Goal: Task Accomplishment & Management: Manage account settings

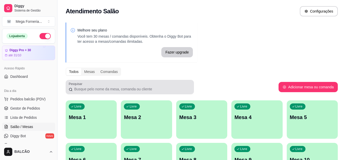
click at [92, 124] on div "Livre Mesa 1" at bounding box center [91, 117] width 51 height 32
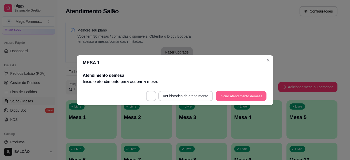
click at [254, 91] on button "Iniciar atendimento de mesa" at bounding box center [241, 96] width 51 height 10
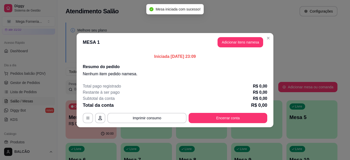
click at [232, 41] on button "Adicionar itens na mesa" at bounding box center [241, 42] width 46 height 10
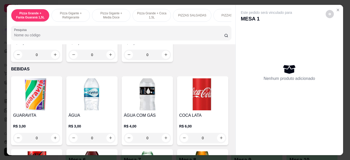
scroll to position [1077, 0]
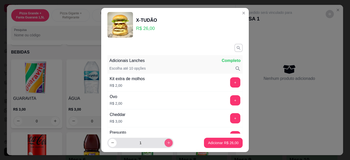
click at [165, 140] on button "increase-product-quantity" at bounding box center [169, 143] width 8 height 8
type input "2"
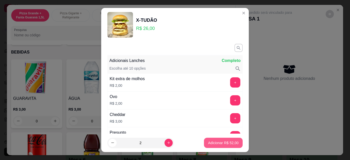
click at [221, 141] on p "Adicionar R$ 52,00" at bounding box center [223, 143] width 31 height 5
type input "2"
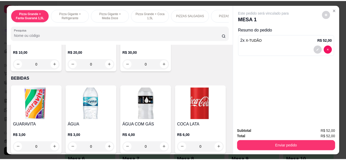
scroll to position [975, 0]
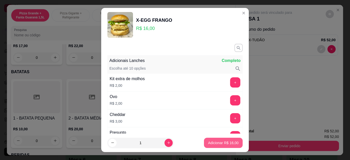
click at [219, 144] on p "Adicionar R$ 16,00" at bounding box center [223, 143] width 31 height 5
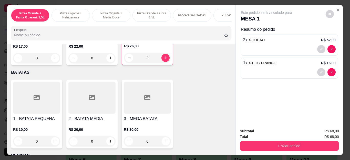
type input "1"
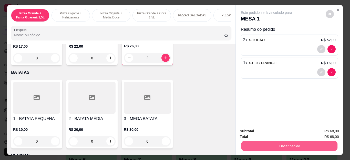
click at [248, 143] on button "Enviar pedido" at bounding box center [289, 146] width 96 height 10
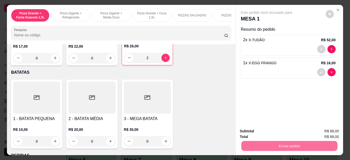
click at [321, 130] on button "Enviar pedido" at bounding box center [325, 132] width 29 height 10
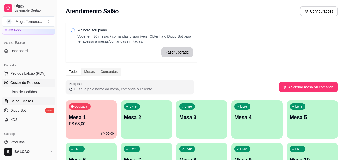
click at [30, 85] on span "Gestor de Pedidos" at bounding box center [25, 82] width 30 height 5
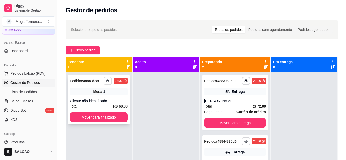
click at [107, 80] on polyline "button" at bounding box center [108, 80] width 2 height 1
click at [103, 98] on button "IMPRESSORA" at bounding box center [93, 99] width 37 height 8
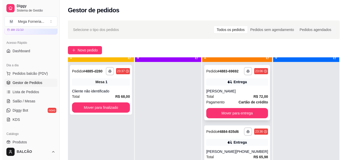
scroll to position [14, 0]
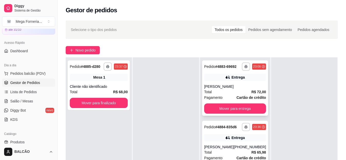
click at [246, 77] on div "Entrega" at bounding box center [235, 77] width 62 height 7
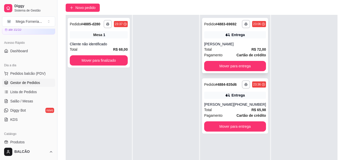
scroll to position [51, 0]
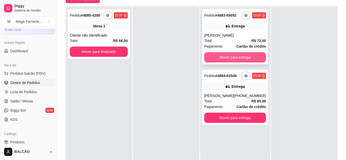
click at [234, 62] on button "Mover para entrega" at bounding box center [235, 57] width 62 height 10
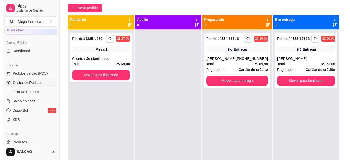
scroll to position [26, 0]
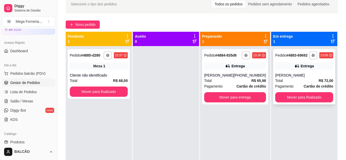
click at [297, 75] on div "[PERSON_NAME]" at bounding box center [304, 75] width 58 height 5
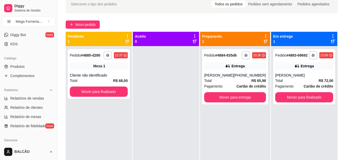
scroll to position [103, 0]
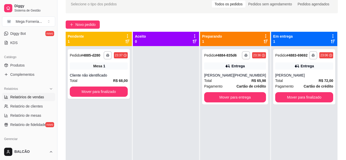
click at [37, 97] on span "Relatórios de vendas" at bounding box center [27, 97] width 34 height 5
select select "ALL"
select select "0"
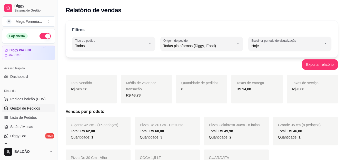
click at [26, 111] on link "Gestor de Pedidos" at bounding box center [28, 108] width 53 height 8
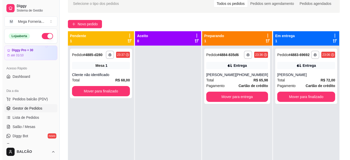
scroll to position [27, 0]
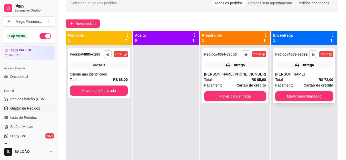
click at [315, 65] on div "Entrega" at bounding box center [304, 65] width 58 height 7
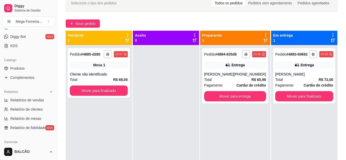
scroll to position [103, 0]
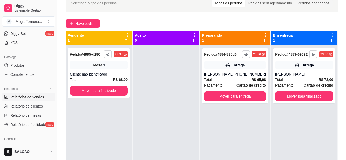
click at [29, 94] on link "Relatórios de vendas" at bounding box center [28, 97] width 53 height 8
select select "ALL"
select select "0"
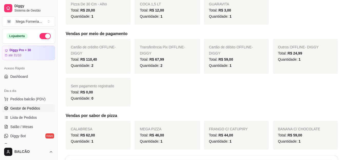
scroll to position [51, 0]
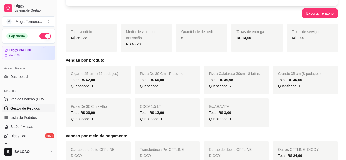
click at [26, 111] on span "Gestor de Pedidos" at bounding box center [25, 108] width 30 height 5
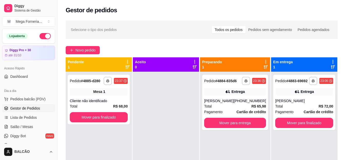
scroll to position [77, 0]
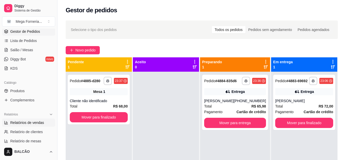
click at [35, 124] on span "Relatórios de vendas" at bounding box center [27, 122] width 34 height 5
select select "ALL"
select select "0"
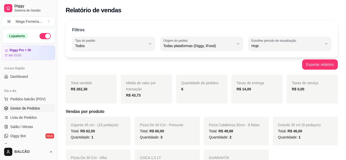
click at [29, 111] on span "Gestor de Pedidos" at bounding box center [25, 108] width 30 height 5
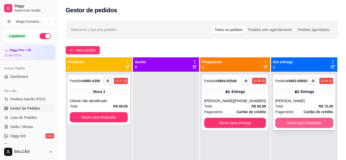
click at [306, 125] on button "Mover para finalizado" at bounding box center [304, 123] width 58 height 10
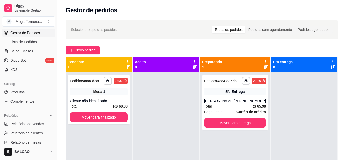
scroll to position [77, 0]
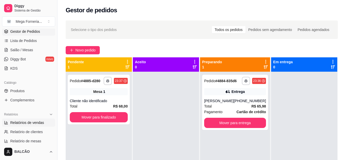
click at [27, 124] on span "Relatórios de vendas" at bounding box center [27, 122] width 34 height 5
select select "ALL"
select select "0"
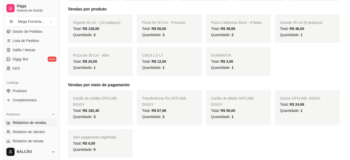
scroll to position [231, 0]
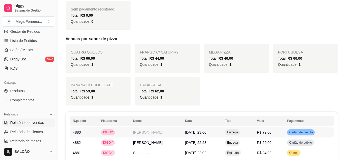
click at [157, 133] on td "[PERSON_NAME]" at bounding box center [156, 132] width 52 height 10
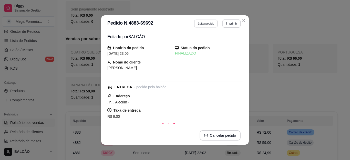
click at [201, 21] on button "Editar pedido" at bounding box center [206, 23] width 24 height 8
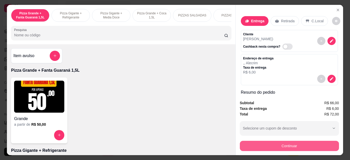
click at [284, 141] on button "Continuar" at bounding box center [289, 146] width 99 height 10
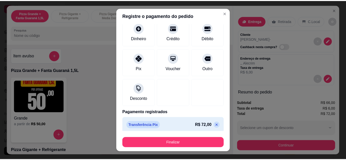
scroll to position [34, 0]
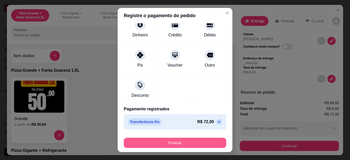
click at [187, 141] on button "Finalizar" at bounding box center [175, 143] width 103 height 10
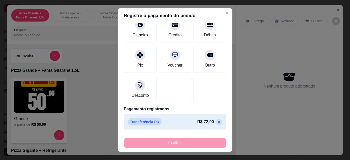
type input "-R$ 72,00"
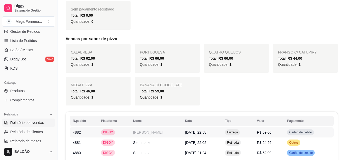
click at [217, 135] on td "[DATE] 22:58" at bounding box center [202, 132] width 40 height 10
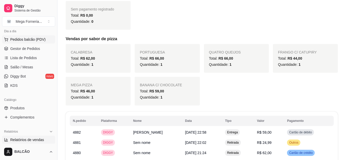
scroll to position [51, 0]
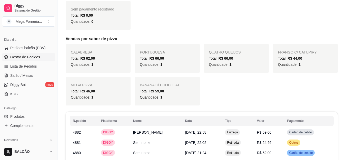
click at [31, 56] on span "Gestor de Pedidos" at bounding box center [25, 57] width 30 height 5
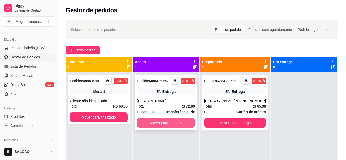
click at [178, 124] on button "Mover para preparo" at bounding box center [166, 123] width 58 height 10
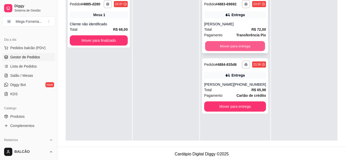
click at [225, 42] on button "Mover para entrega" at bounding box center [235, 46] width 60 height 10
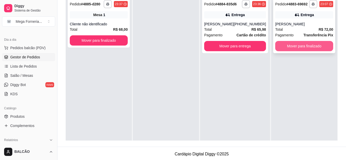
click at [295, 46] on button "Mover para finalizado" at bounding box center [304, 46] width 58 height 10
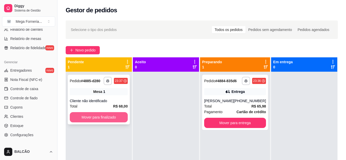
click at [111, 118] on button "Mover para finalizado" at bounding box center [99, 117] width 58 height 10
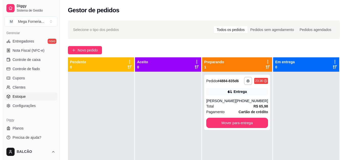
scroll to position [157, 0]
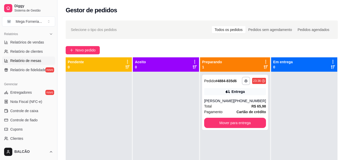
click at [26, 59] on span "Relatório de mesas" at bounding box center [25, 60] width 31 height 5
select select "TOTAL_OF_ORDERS"
select select "7"
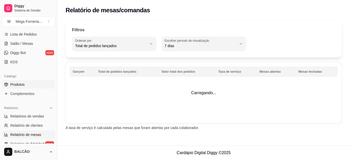
scroll to position [81, 0]
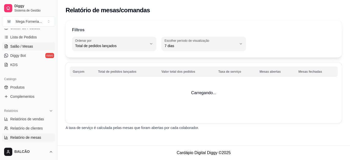
click at [12, 44] on span "Salão / Mesas" at bounding box center [21, 46] width 23 height 5
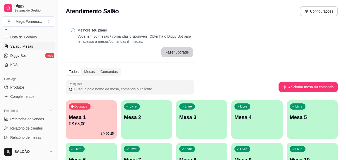
click at [98, 108] on div "Ocupada Mesa 1 R$ 68,00" at bounding box center [91, 115] width 51 height 28
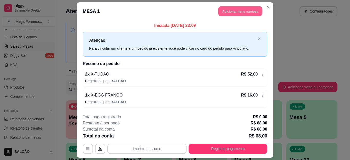
click at [233, 13] on button "Adicionar itens na mesa" at bounding box center [241, 11] width 44 height 10
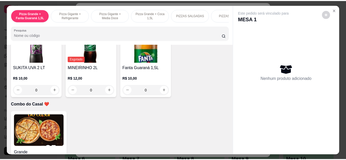
scroll to position [1462, 0]
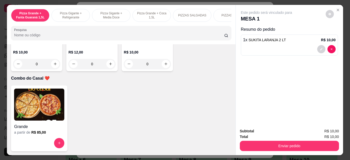
type input "1"
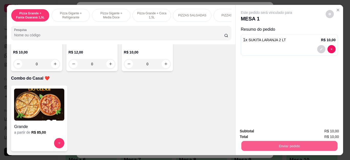
click at [288, 145] on button "Enviar pedido" at bounding box center [289, 146] width 96 height 10
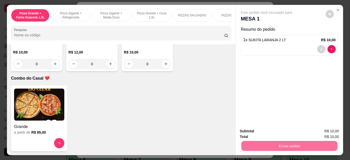
click at [282, 130] on button "Registrar cliente" at bounding box center [291, 131] width 34 height 10
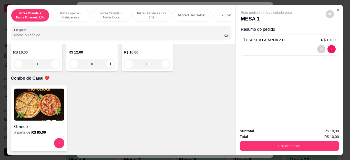
click at [273, 137] on div "Subtotal R$ 10,00 Total R$ 10,00 Enviar pedido" at bounding box center [289, 139] width 99 height 23
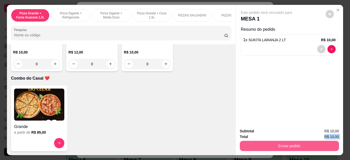
click at [290, 141] on button "Enviar pedido" at bounding box center [289, 146] width 99 height 10
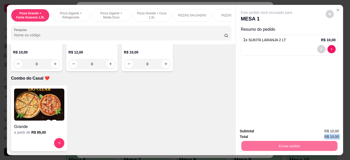
click at [332, 133] on button "Enviar pedido" at bounding box center [325, 131] width 29 height 10
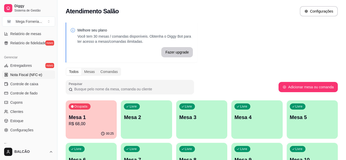
scroll to position [209, 0]
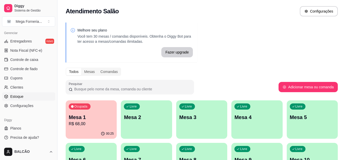
click at [16, 97] on span "Estoque" at bounding box center [16, 96] width 13 height 5
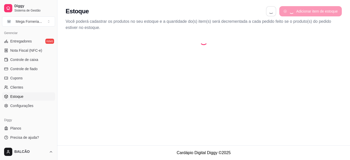
select select "QUANTITY_ORDER"
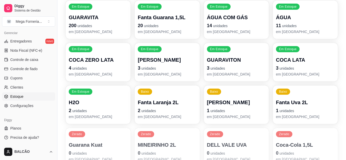
scroll to position [103, 0]
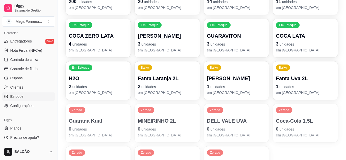
click at [135, 121] on div "Zerado MINEIRINHO 2L 0 unidades em [GEOGRAPHIC_DATA]" at bounding box center [167, 123] width 65 height 38
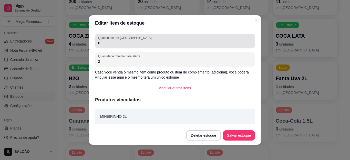
click at [125, 48] on div "Quantidade em estoque 0" at bounding box center [175, 41] width 160 height 14
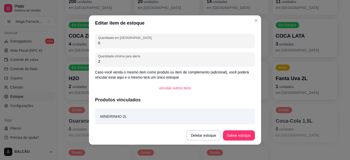
click at [125, 46] on div "Quantidade em estoque 0" at bounding box center [175, 41] width 160 height 14
type input "0"
type input "6"
click at [234, 134] on button "Salvar estoque" at bounding box center [239, 136] width 32 height 10
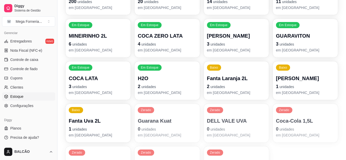
click at [289, 113] on div "Zerado Coca-Cola 1,5L 0 unidades em [GEOGRAPHIC_DATA]" at bounding box center [305, 123] width 65 height 38
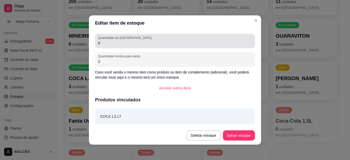
click at [136, 45] on input "0" at bounding box center [175, 43] width 154 height 5
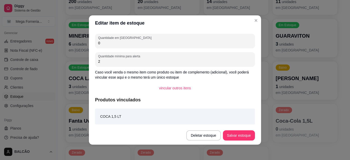
click at [136, 45] on input "0" at bounding box center [175, 43] width 154 height 5
type input "6"
click at [239, 138] on button "Salvar estoque" at bounding box center [239, 136] width 32 height 10
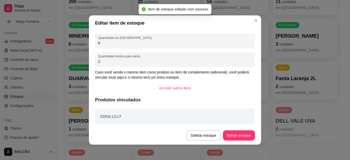
click at [250, 21] on header "Editar item de estoque" at bounding box center [175, 22] width 172 height 15
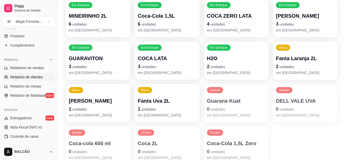
scroll to position [81, 0]
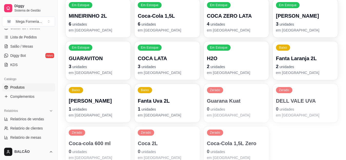
click at [29, 87] on link "Produtos" at bounding box center [28, 87] width 53 height 8
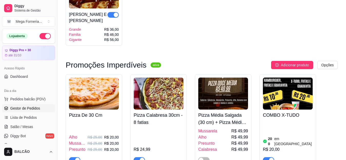
click at [34, 105] on link "Gestor de Pedidos" at bounding box center [28, 108] width 53 height 8
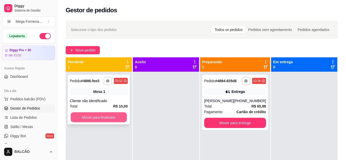
click at [105, 118] on button "Mover para finalizado" at bounding box center [99, 118] width 56 height 10
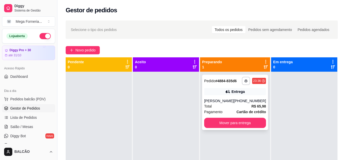
click at [215, 102] on div "[PERSON_NAME]" at bounding box center [218, 100] width 29 height 5
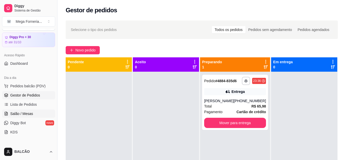
scroll to position [26, 0]
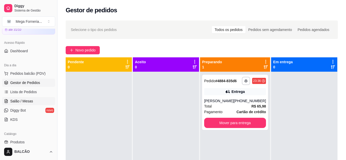
click at [25, 99] on span "Salão / Mesas" at bounding box center [21, 101] width 23 height 5
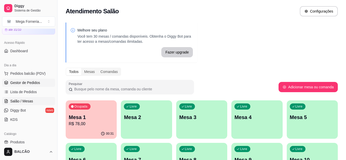
click at [23, 82] on span "Gestor de Pedidos" at bounding box center [25, 82] width 30 height 5
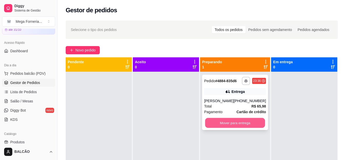
click at [240, 125] on button "Mover para entrega" at bounding box center [235, 123] width 60 height 10
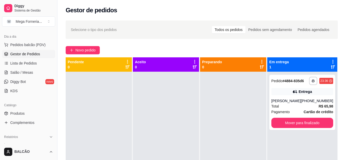
scroll to position [55, 0]
click at [21, 72] on span "Salão / Mesas" at bounding box center [21, 72] width 23 height 5
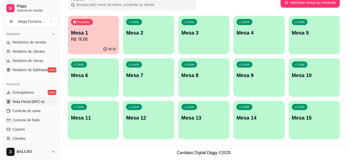
scroll to position [209, 0]
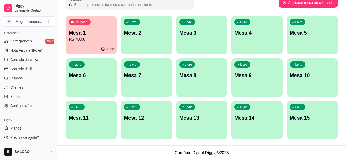
click at [96, 26] on div "Ocupada Mesa 1 R$ 78,00" at bounding box center [91, 30] width 51 height 28
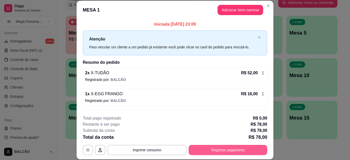
click at [217, 152] on button "Registrar pagamento" at bounding box center [228, 150] width 79 height 10
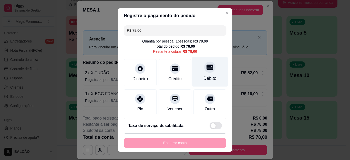
click at [211, 75] on div "Débito" at bounding box center [210, 72] width 36 height 30
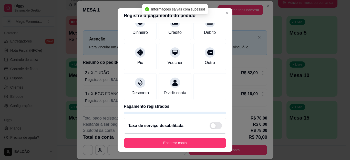
type input "R$ 0,00"
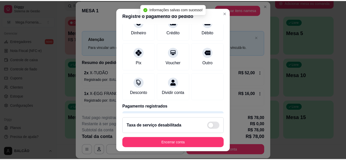
scroll to position [36, 0]
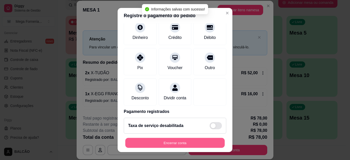
click at [176, 144] on button "Encerrar conta" at bounding box center [175, 143] width 100 height 10
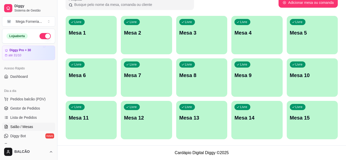
scroll to position [77, 0]
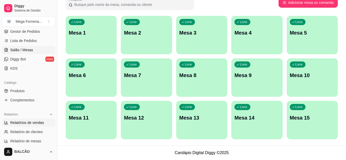
click at [32, 123] on span "Relatórios de vendas" at bounding box center [27, 122] width 34 height 5
select select "ALL"
select select "0"
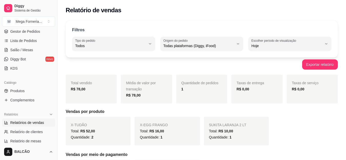
click at [249, 38] on button "Escolher período de visualização Hoje" at bounding box center [289, 44] width 83 height 14
click at [262, 70] on li "Ontem" at bounding box center [290, 67] width 76 height 8
type input "1"
select select "1"
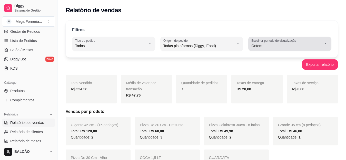
click at [279, 44] on span "Ontem" at bounding box center [286, 45] width 71 height 5
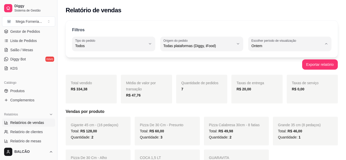
click at [258, 62] on li "Hoje" at bounding box center [290, 58] width 76 height 8
type input "0"
select select "0"
